Goal: Information Seeking & Learning: Find contact information

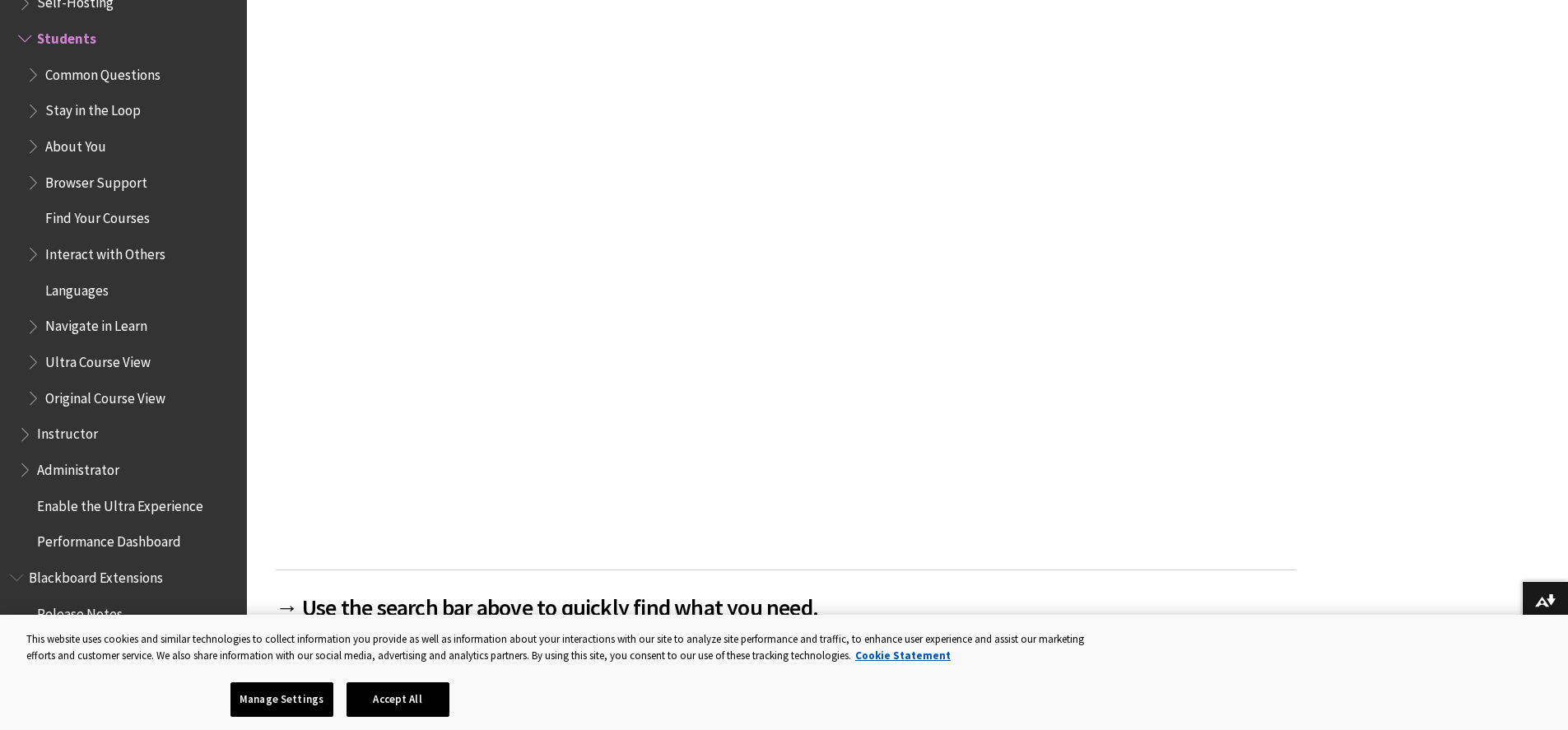
scroll to position [494, 0]
click at [394, 702] on button "Accept All" at bounding box center [398, 699] width 103 height 35
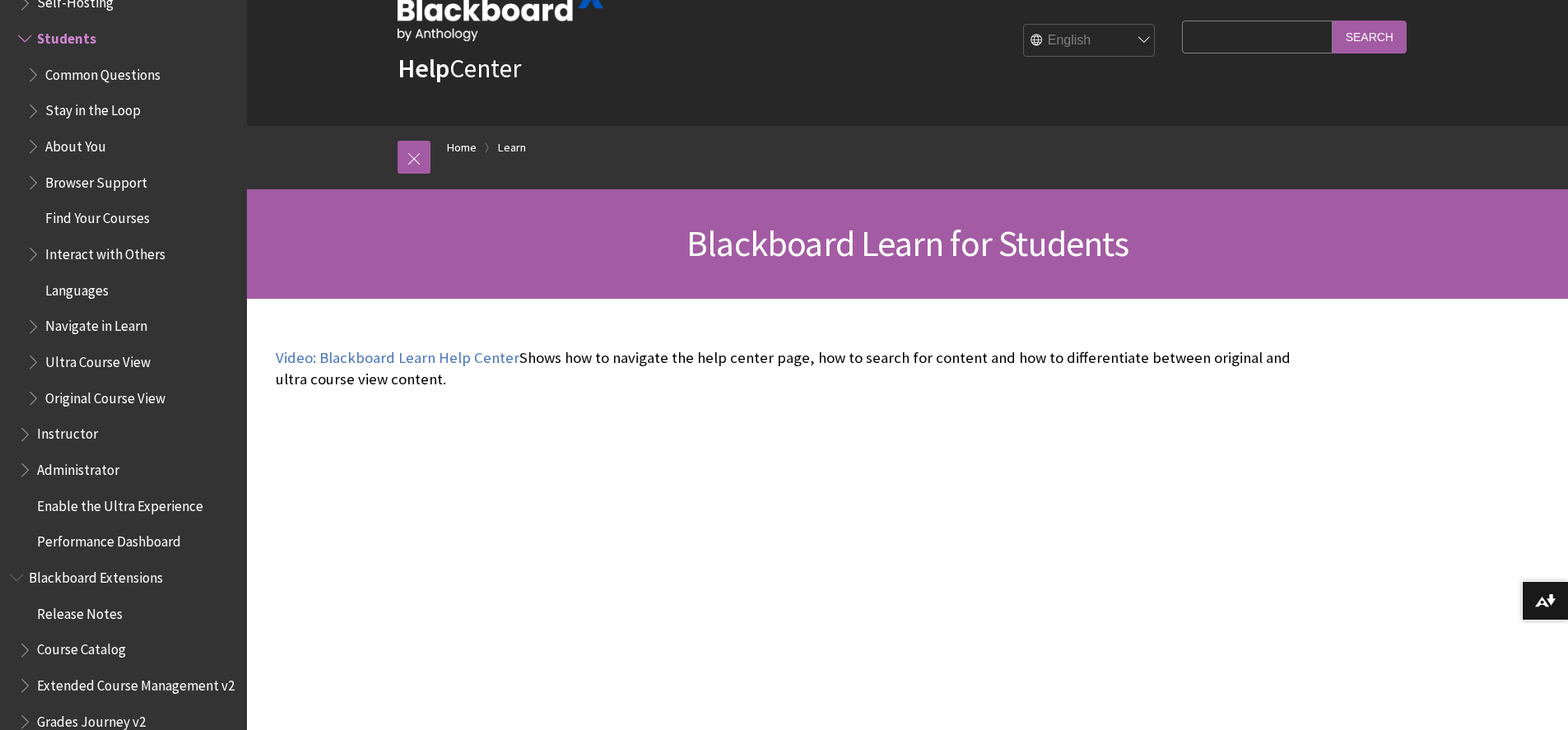
scroll to position [0, 0]
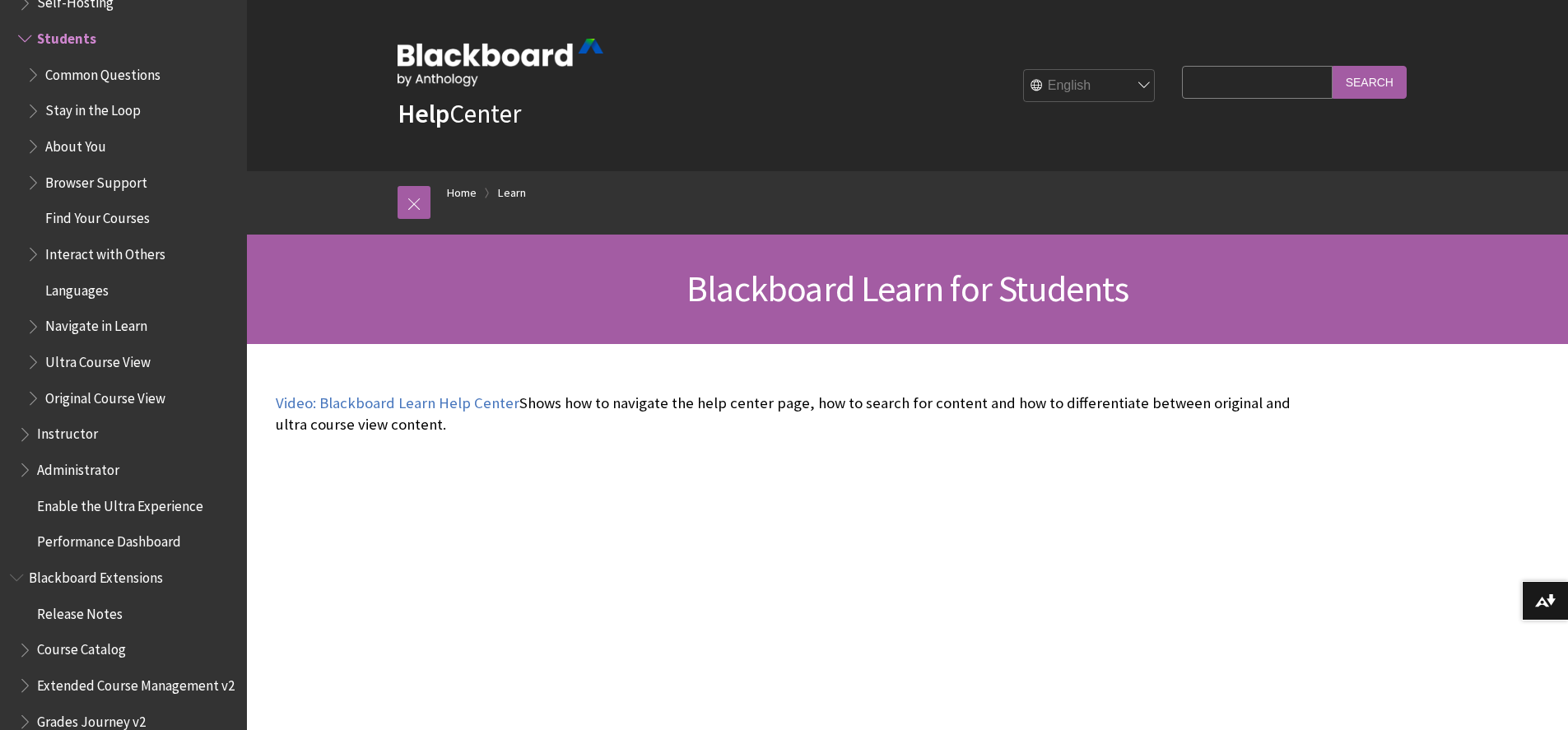
click at [1240, 79] on input "Search Query" at bounding box center [1256, 81] width 150 height 32
type input "dont have a login"
click at [1376, 78] on input "Search" at bounding box center [1369, 81] width 74 height 32
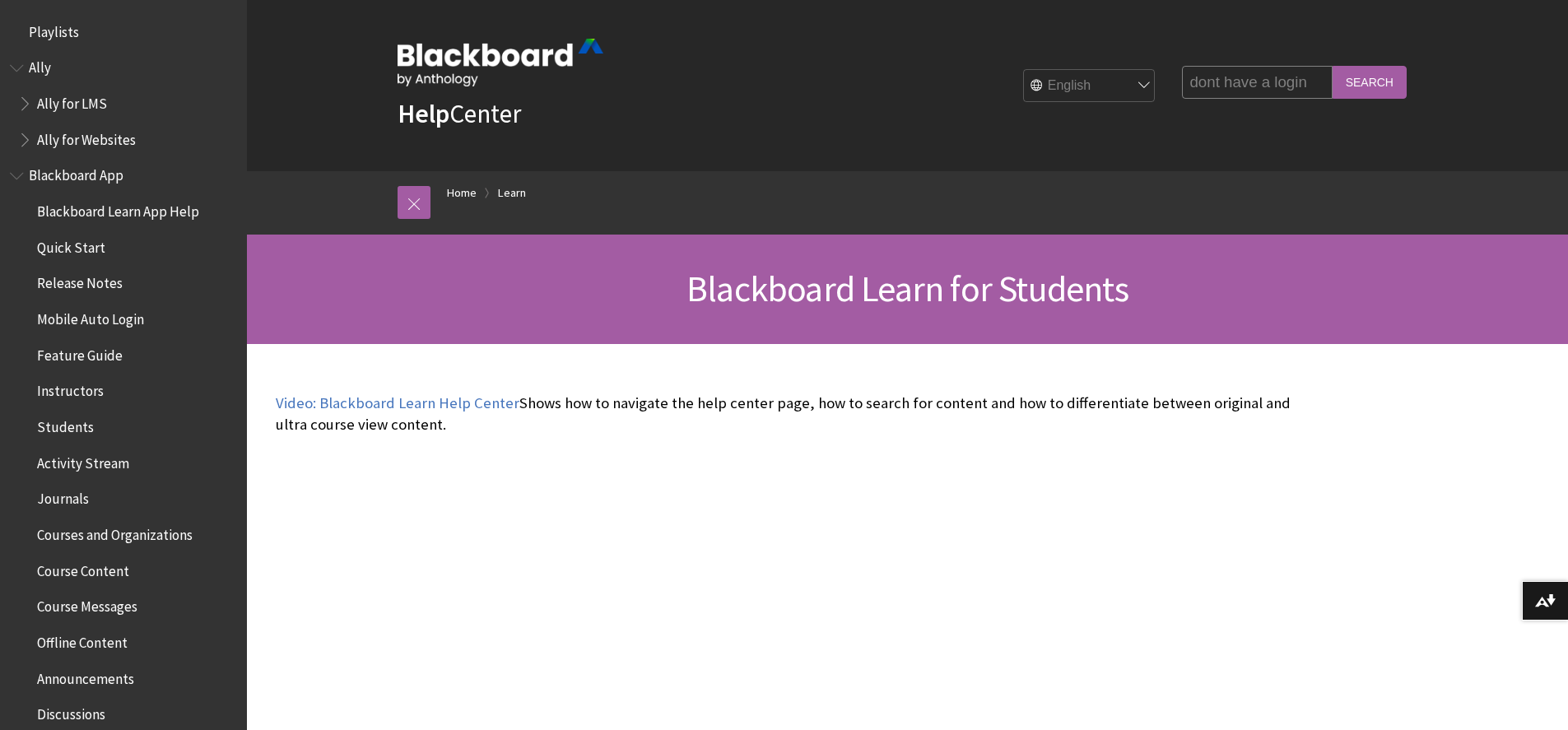
scroll to position [1584, 0]
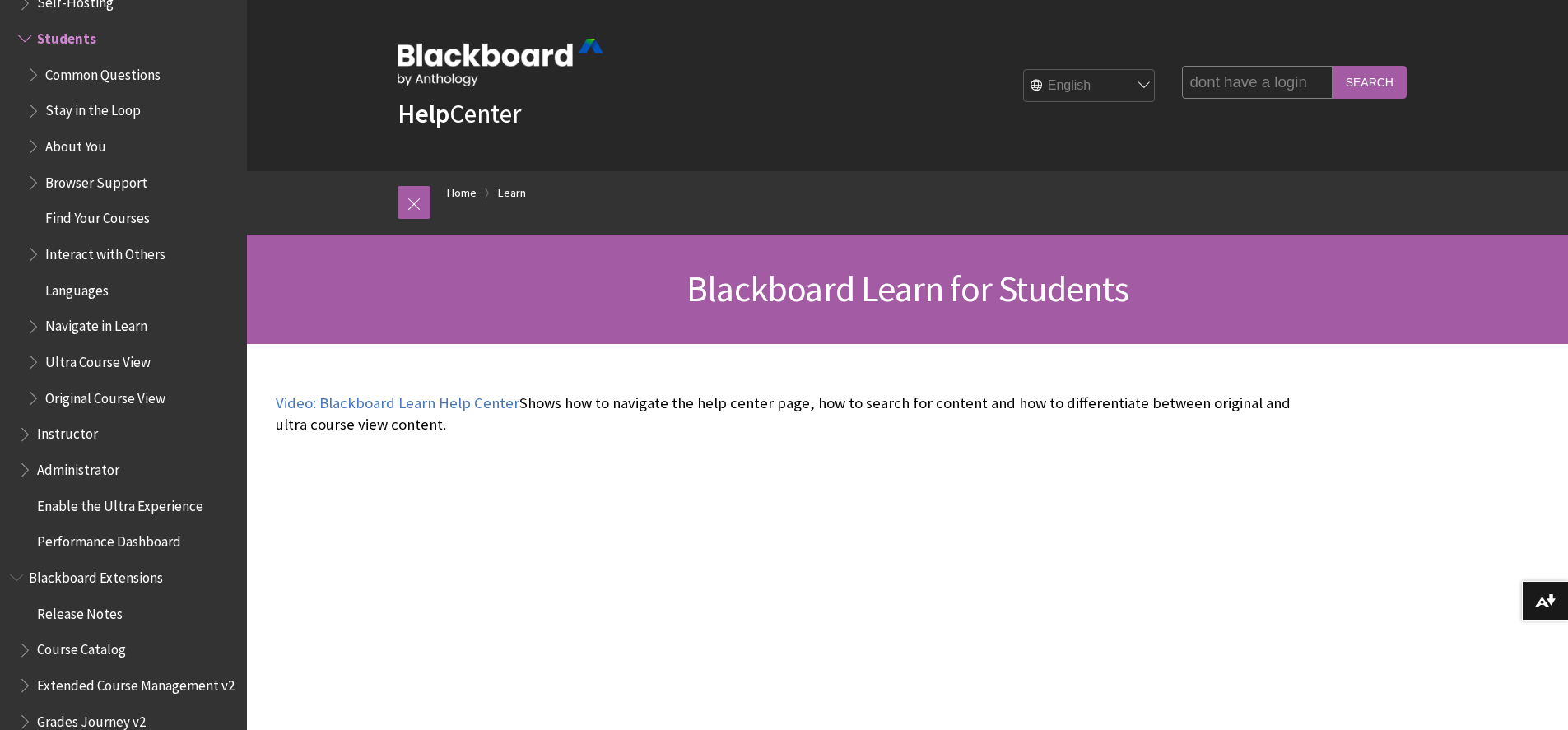
click at [1305, 81] on input "dont have a login" at bounding box center [1256, 81] width 150 height 32
type input "d"
type input "help desk"
drag, startPoint x: 1385, startPoint y: 82, endPoint x: 1370, endPoint y: 86, distance: 15.5
click at [1383, 81] on input "Search" at bounding box center [1369, 81] width 74 height 32
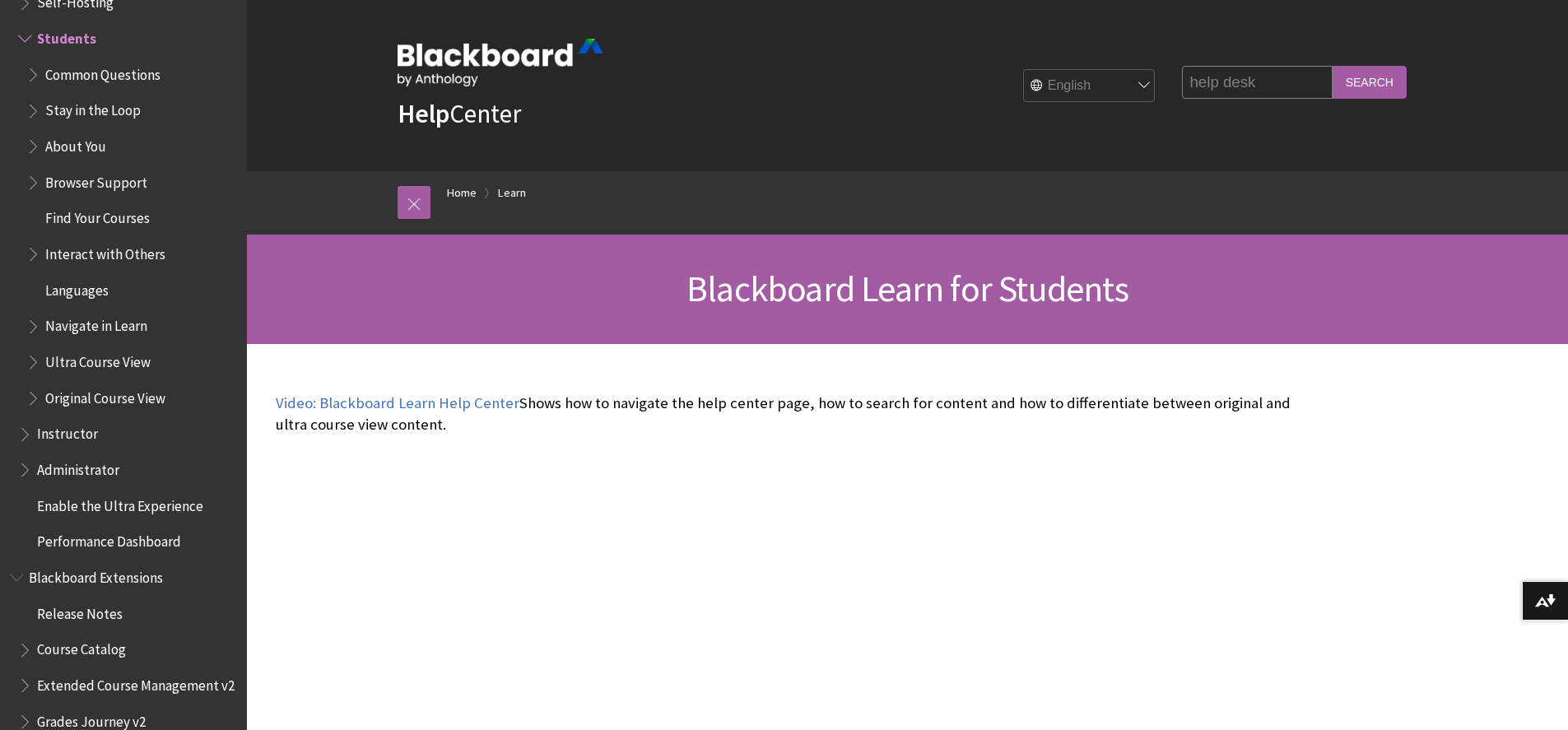
scroll to position [0, 0]
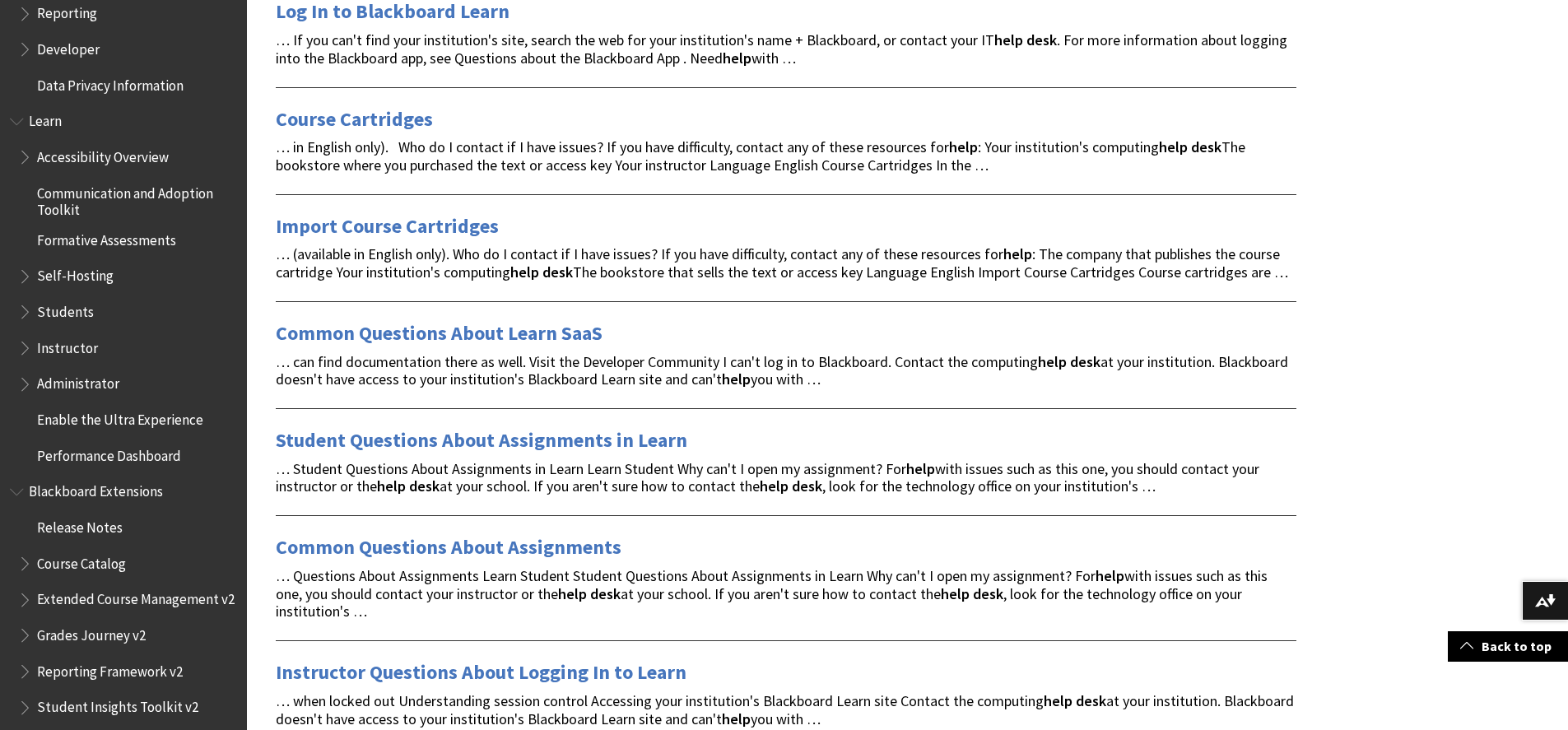
scroll to position [1229, 0]
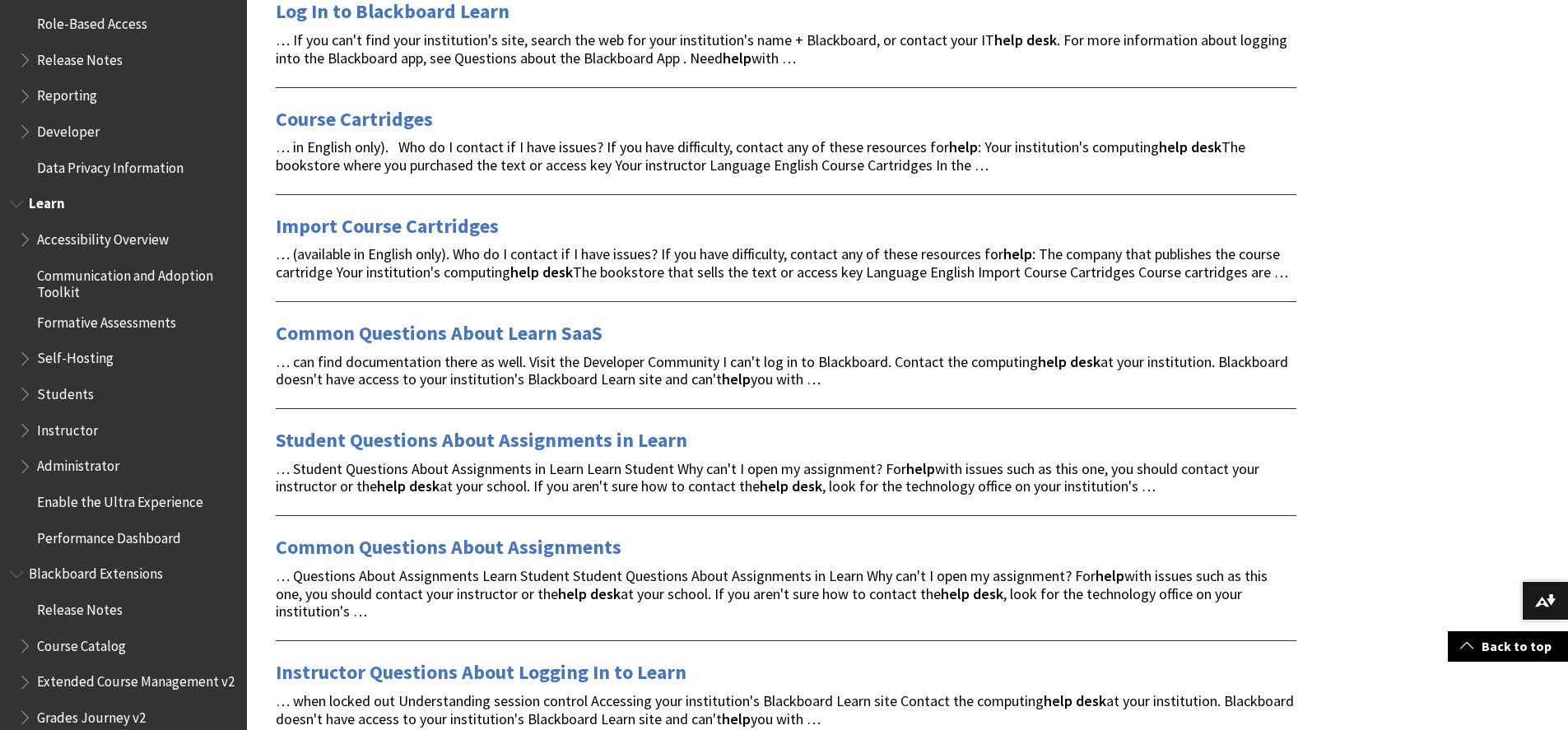
click at [19, 394] on span "Book outline for Blackboard Learn Help" at bounding box center [27, 391] width 17 height 21
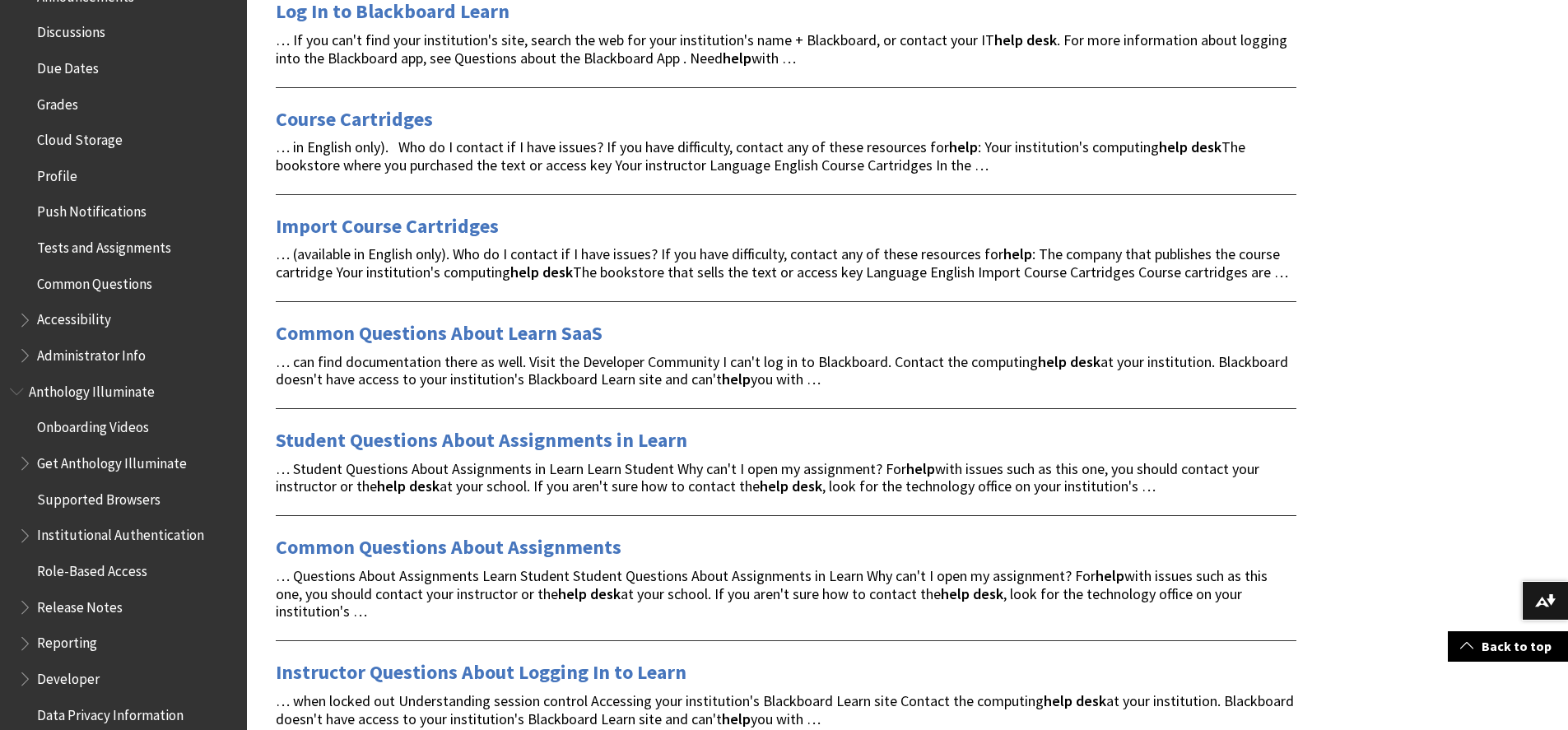
scroll to position [653, 0]
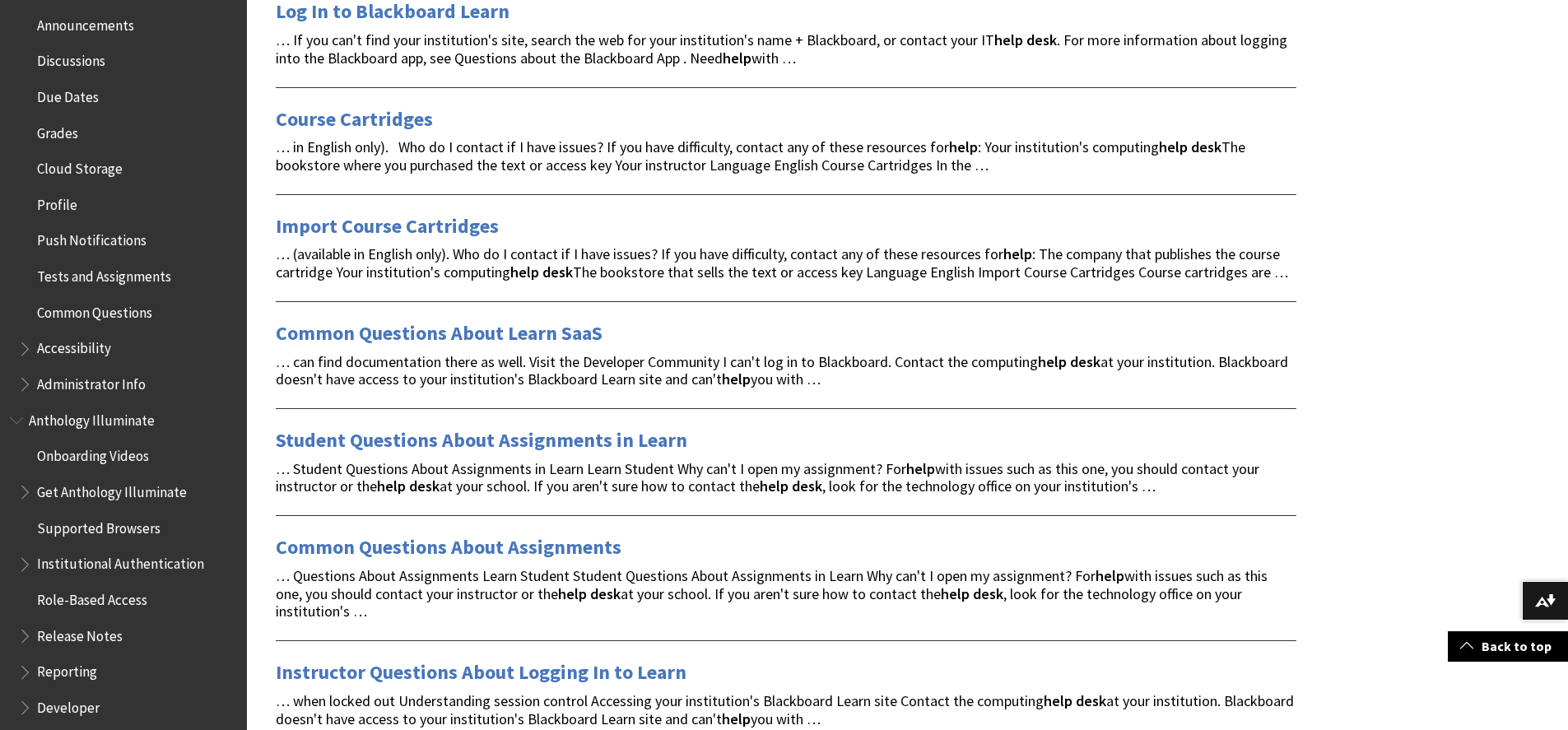
click at [24, 349] on span "Book outline for Blackboard App Help" at bounding box center [27, 346] width 17 height 21
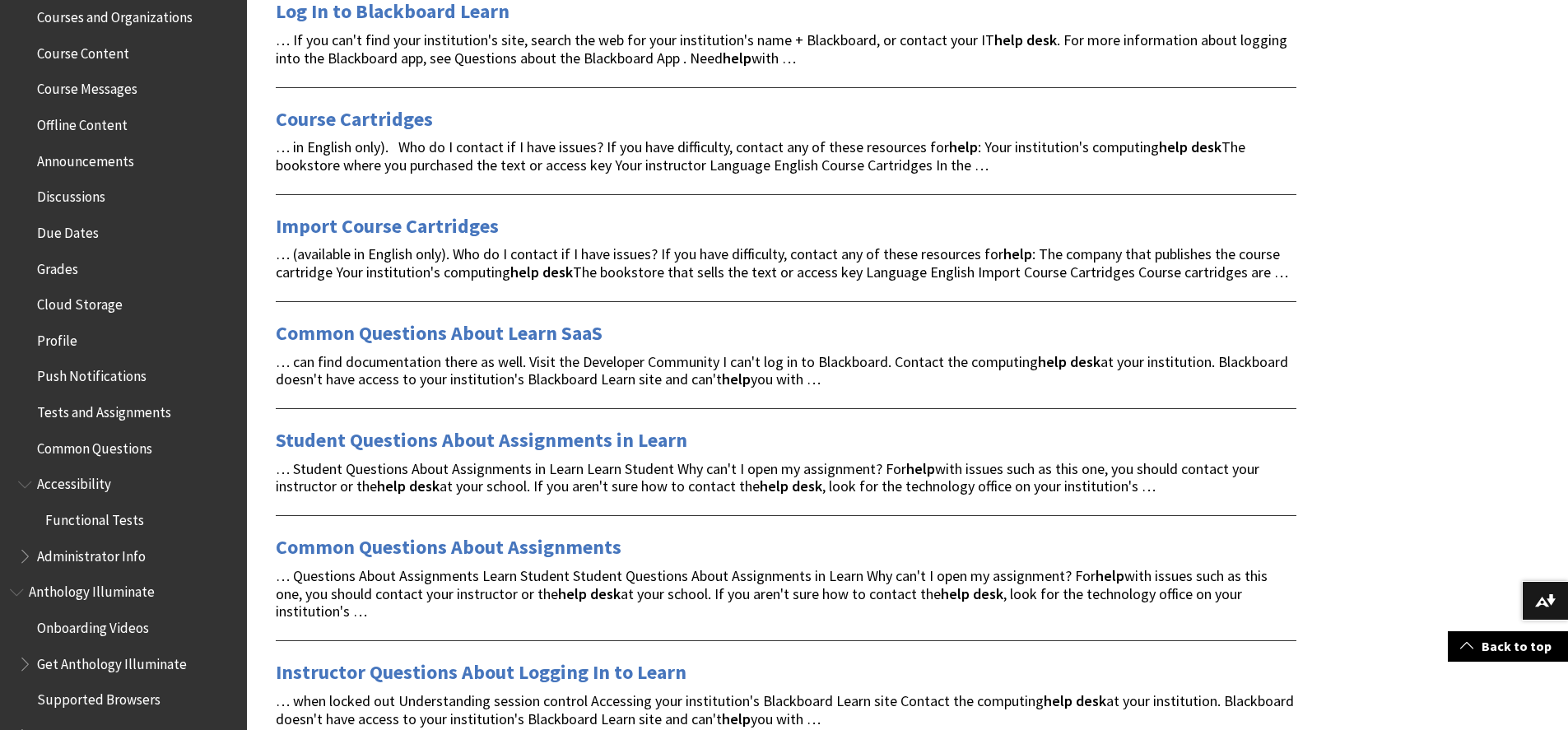
scroll to position [488, 0]
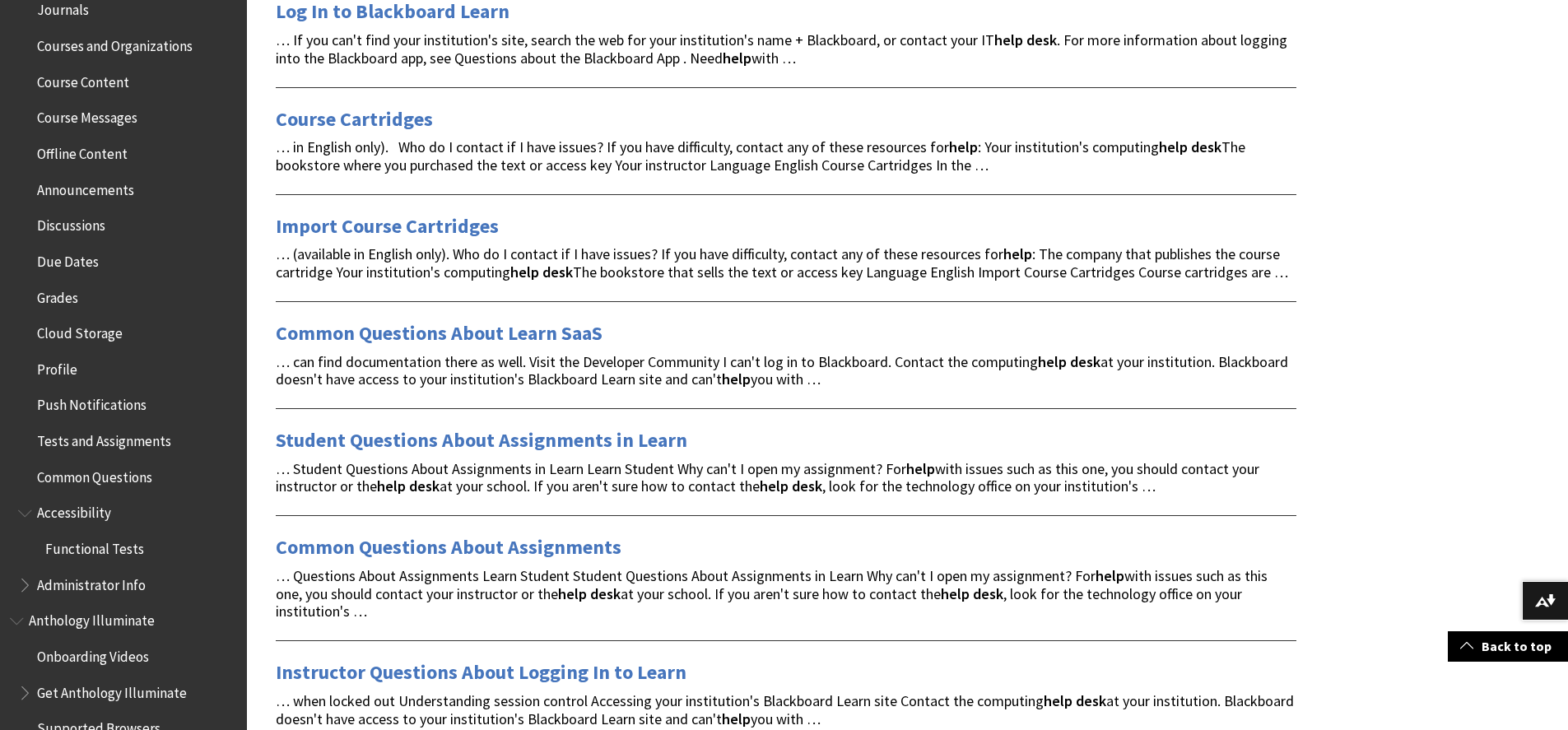
click at [57, 373] on span "Profile" at bounding box center [57, 366] width 41 height 23
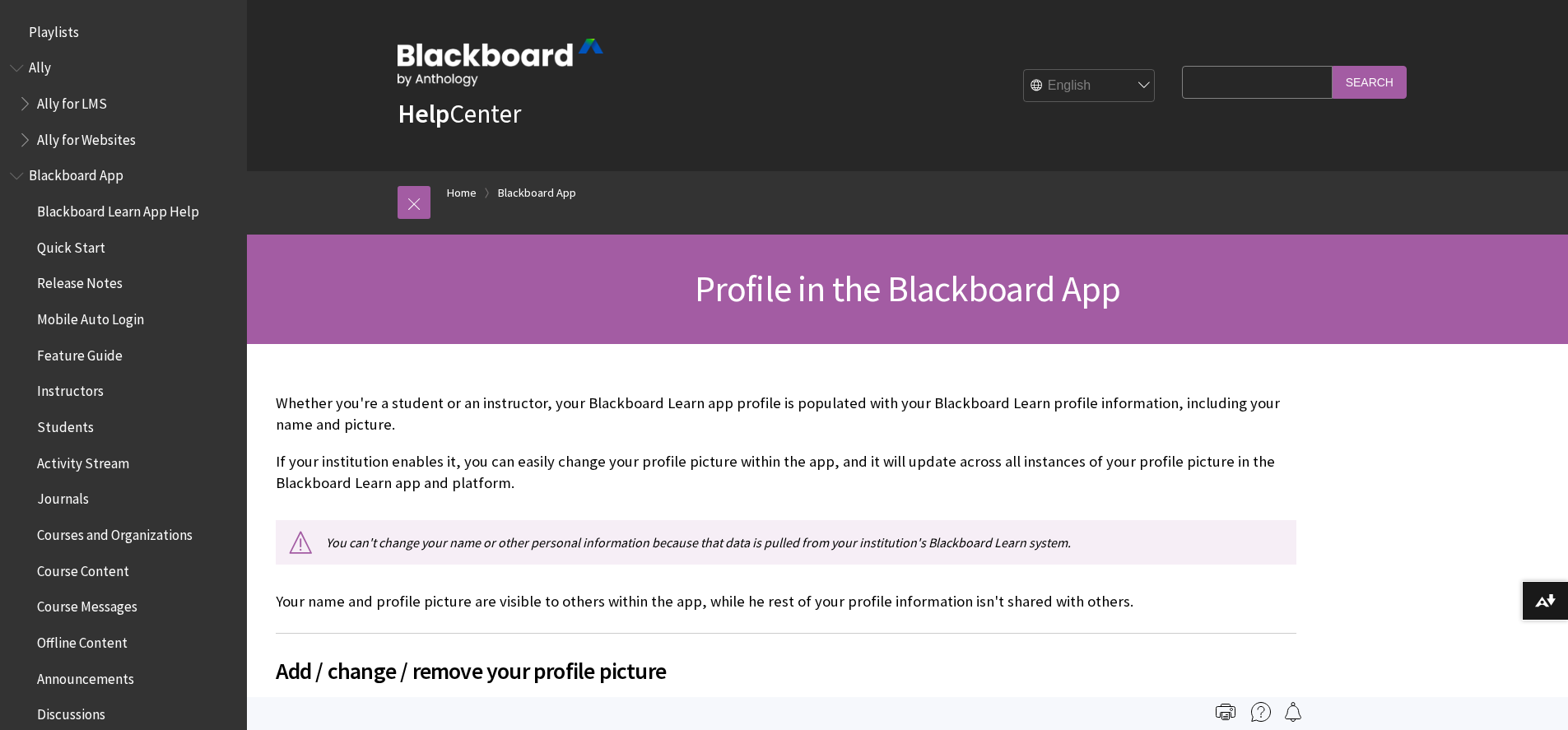
click at [44, 36] on span "Playlists" at bounding box center [54, 29] width 50 height 23
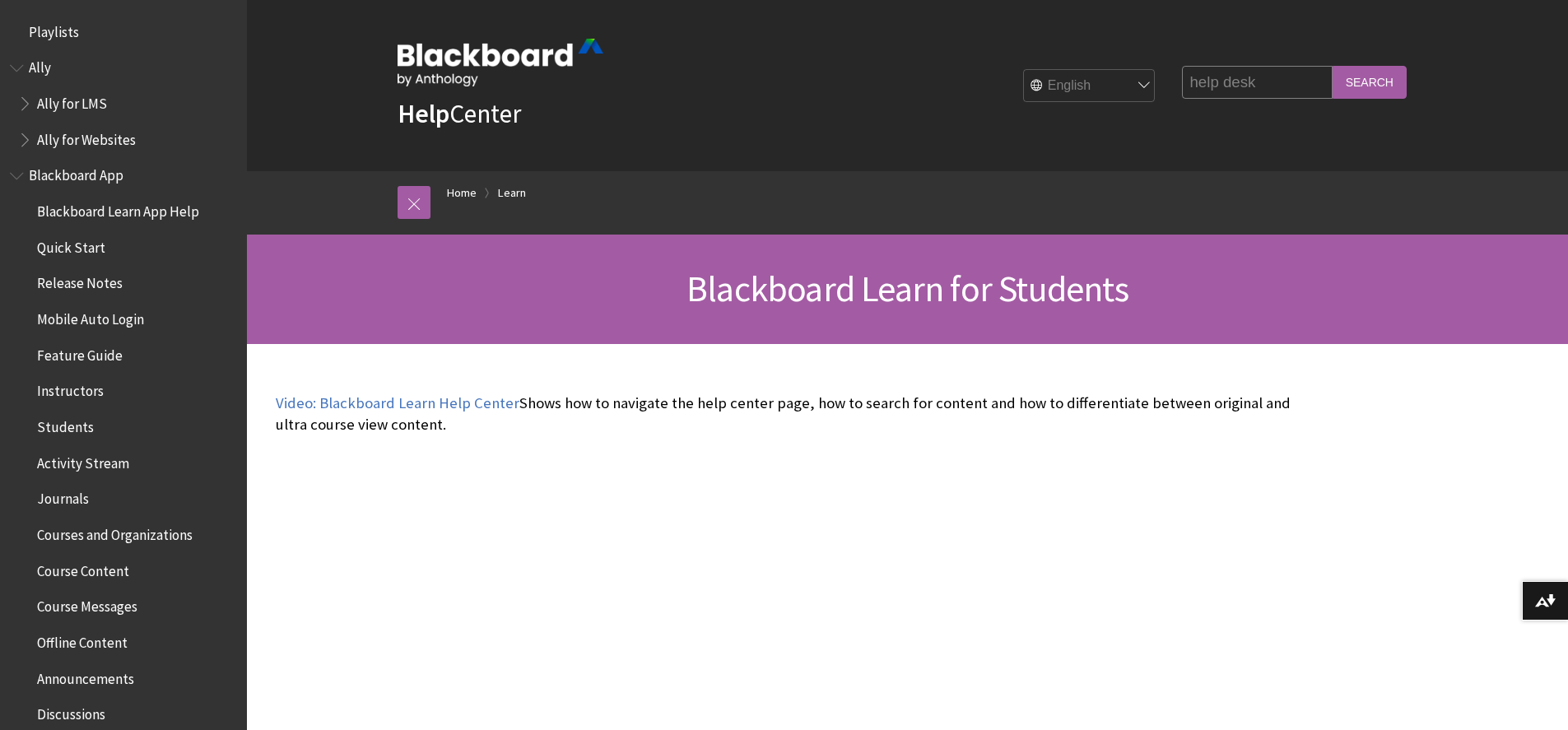
scroll to position [1584, 0]
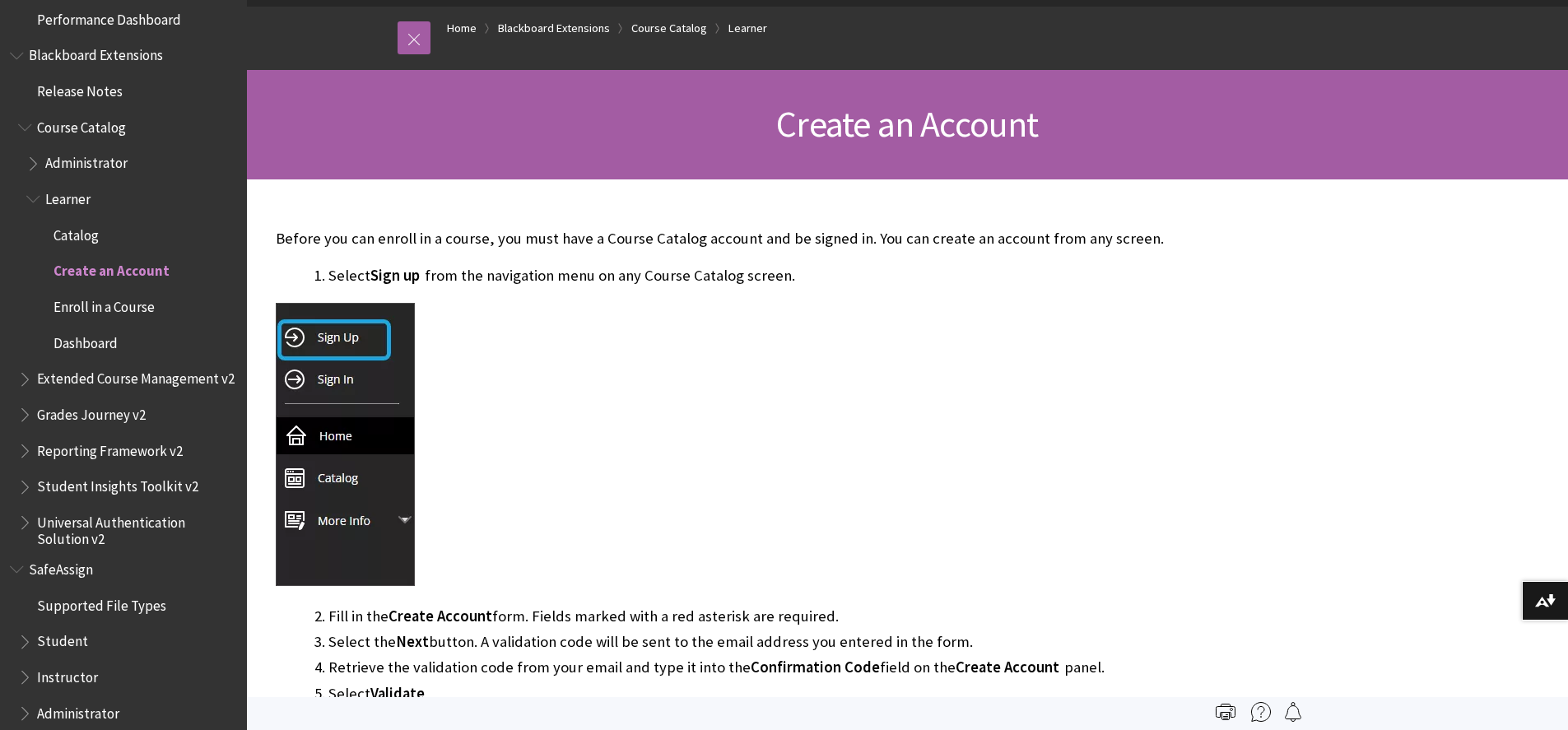
scroll to position [1773, 0]
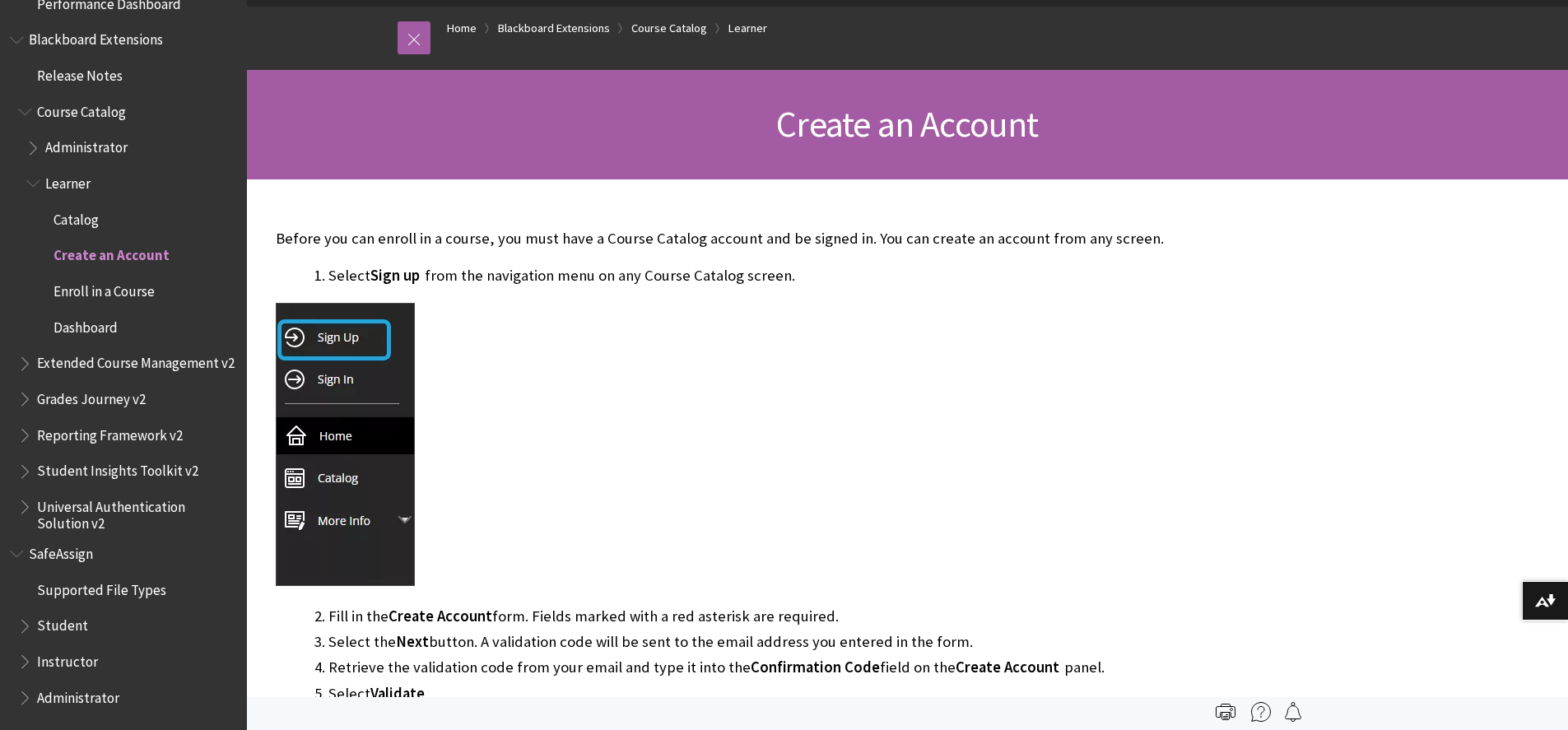
click at [339, 343] on img at bounding box center [345, 444] width 139 height 283
